Goal: Complete application form: Complete application form

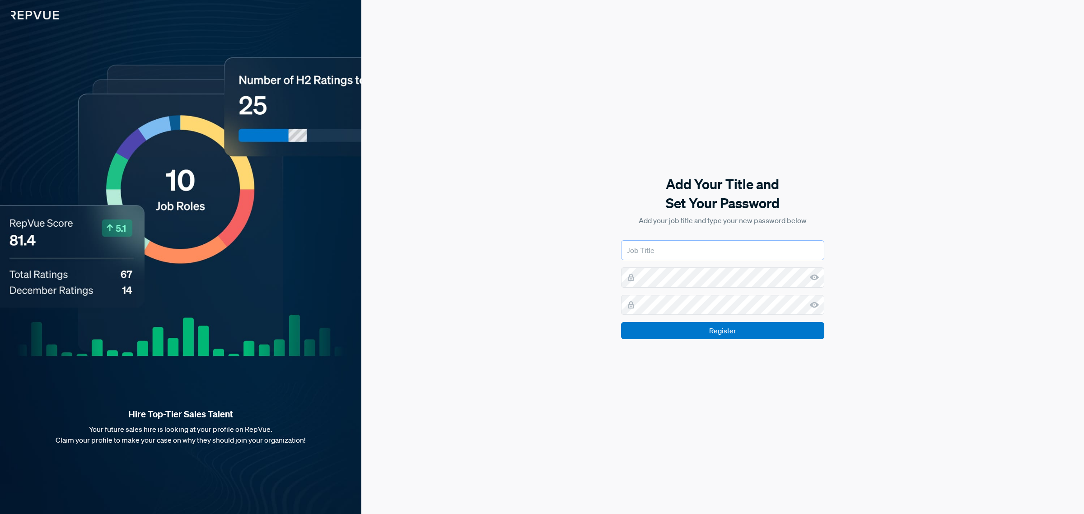
click at [750, 246] on input "text" at bounding box center [722, 250] width 203 height 20
type input "Marketing Manager"
click at [812, 276] on use at bounding box center [814, 278] width 9 height 6
click at [717, 328] on input "Register" at bounding box center [722, 330] width 203 height 17
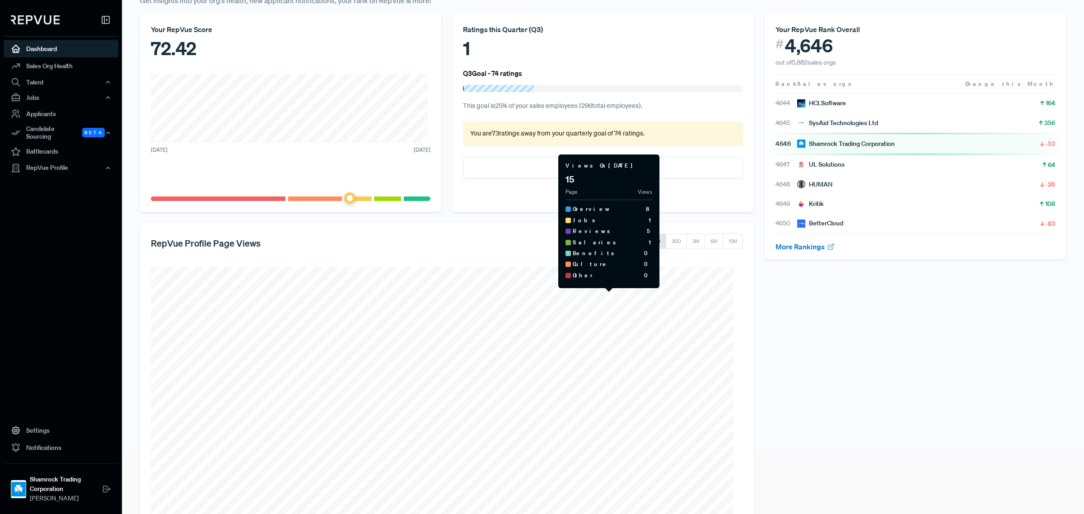
scroll to position [129, 0]
